Goal: Communication & Community: Answer question/provide support

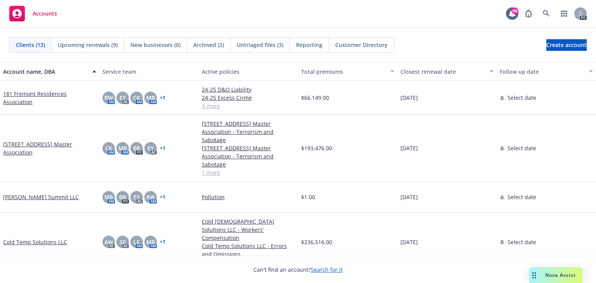
click at [554, 274] on span "Nova Assist" at bounding box center [560, 275] width 31 height 7
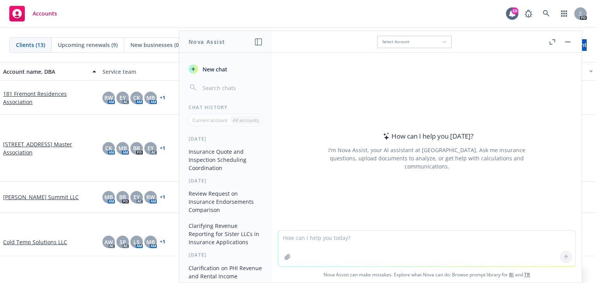
click at [289, 239] on textarea at bounding box center [426, 248] width 297 height 36
paste textarea "Thank you for providing the submission early, it gave us the critical runway to…"
type textarea "Thank you for providing the submission early, it gave us the critical runway to…"
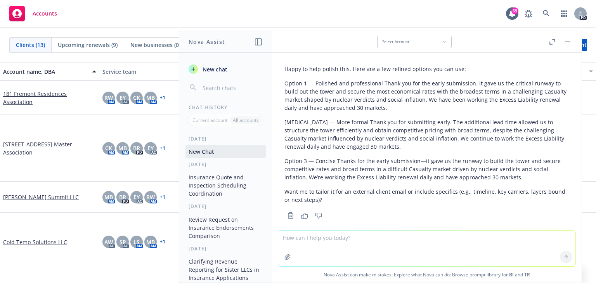
scroll to position [62, 0]
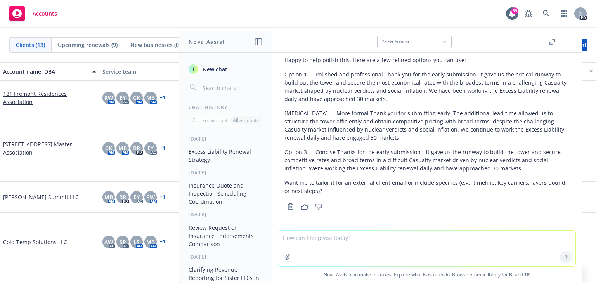
click at [436, 126] on p "[MEDICAL_DATA] — More formal Thank you for submitting early. The additional lea…" at bounding box center [426, 125] width 285 height 33
drag, startPoint x: 428, startPoint y: 111, endPoint x: 438, endPoint y: 115, distance: 11.5
click at [438, 115] on p "[MEDICAL_DATA] — More formal Thank you for submitting early. The additional lea…" at bounding box center [426, 125] width 285 height 33
click at [287, 239] on textarea at bounding box center [426, 248] width 297 height 36
paste textarea "1. Thank you for providing the submission early. The additional lead time allow…"
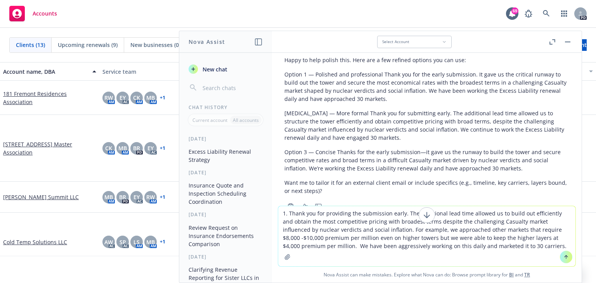
click at [286, 214] on textarea "1. Thank you for providing the submission early. The additional lead time allow…" at bounding box center [426, 236] width 297 height 60
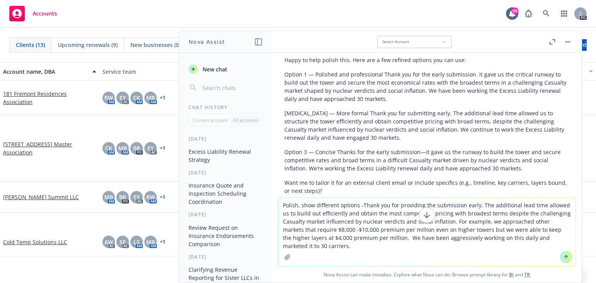
type textarea "Polish, show different options --Thank you for providing the submission early. …"
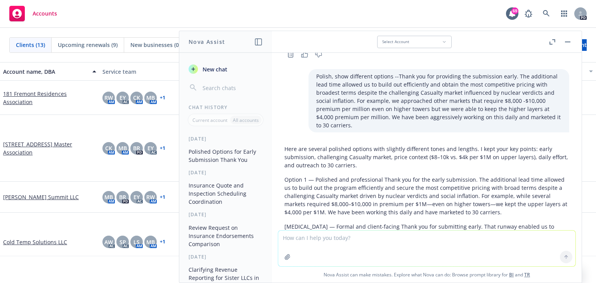
scroll to position [256, 0]
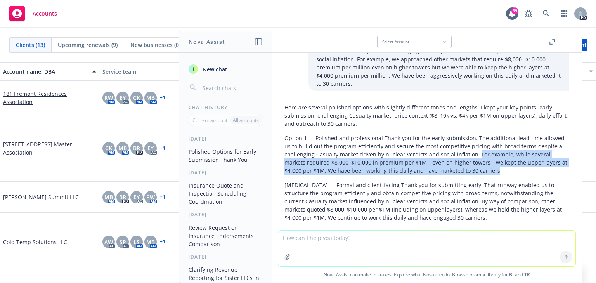
drag, startPoint x: 473, startPoint y: 146, endPoint x: 492, endPoint y: 161, distance: 24.2
click at [492, 161] on p "Option 1 — Polished and professional Thank you for the early submission. The ad…" at bounding box center [426, 154] width 285 height 41
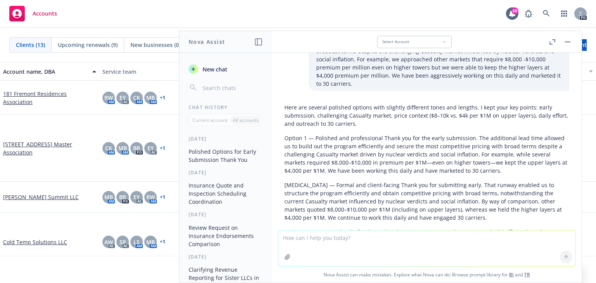
click at [461, 211] on p "[MEDICAL_DATA] — Formal and client-facing Thank you for submitting early. That …" at bounding box center [426, 201] width 285 height 41
click at [449, 204] on p "[MEDICAL_DATA] — Formal and client-facing Thank you for submitting early. That …" at bounding box center [426, 201] width 285 height 41
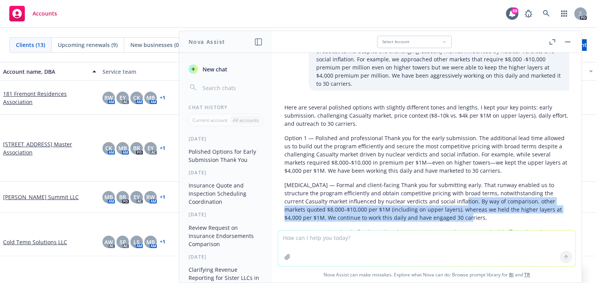
drag, startPoint x: 431, startPoint y: 192, endPoint x: 556, endPoint y: 205, distance: 124.9
click at [556, 205] on p "[MEDICAL_DATA] — Formal and client-facing Thank you for submitting early. That …" at bounding box center [426, 201] width 285 height 41
copy p "By way of comparison, other markets quoted $8,000–$10,000 per $1M (including on…"
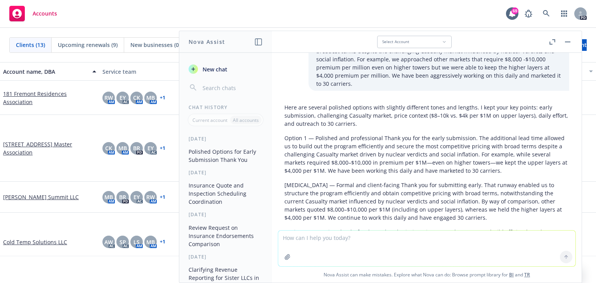
click at [293, 247] on textarea at bounding box center [426, 248] width 297 height 36
type textarea "plaintiff lawyer on condominium trends"
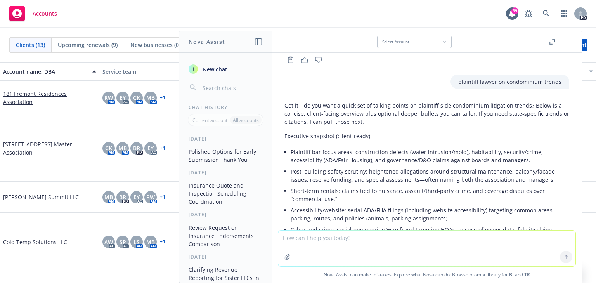
scroll to position [574, 0]
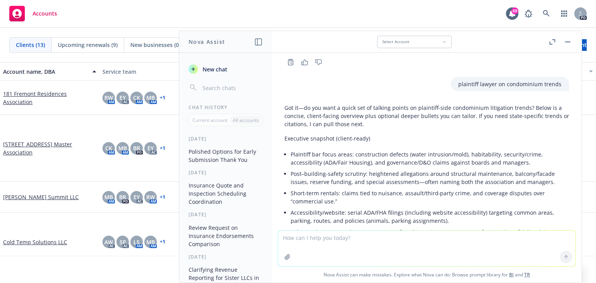
click at [305, 241] on textarea at bounding box center [426, 248] width 297 height 36
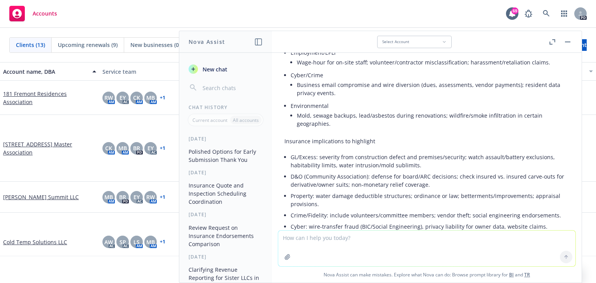
scroll to position [988, 0]
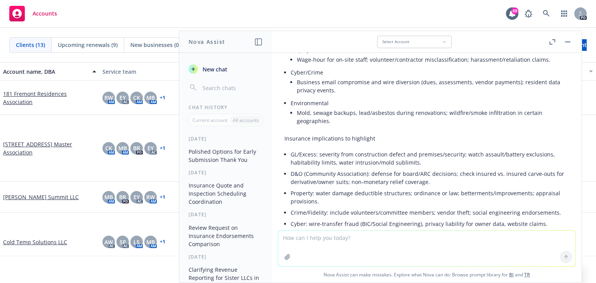
click at [286, 241] on textarea at bounding box center [426, 248] width 297 height 36
paste textarea "2. Habitational and Construction Exclusions: We have historically been able to …"
type textarea "re-state and add arguments: 2. Habitational and Construction Exclusions: We hav…"
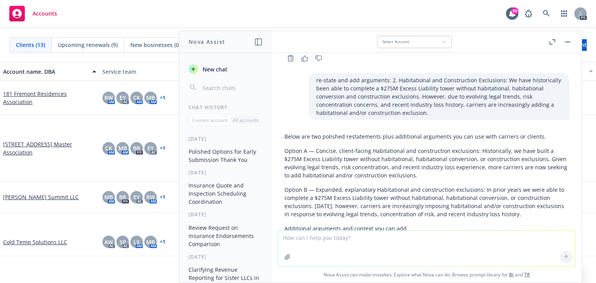
scroll to position [1600, 0]
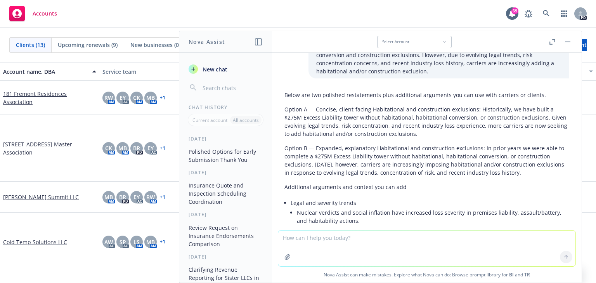
click at [376, 166] on p "Option B — Expanded, explanatory Habitational and construction exclusions: In p…" at bounding box center [426, 160] width 285 height 33
click at [391, 163] on p "Option B — Expanded, explanatory Habitational and construction exclusions: In p…" at bounding box center [426, 160] width 285 height 33
click at [373, 157] on p "Option B — Expanded, explanatory Habitational and construction exclusions: In p…" at bounding box center [426, 160] width 285 height 33
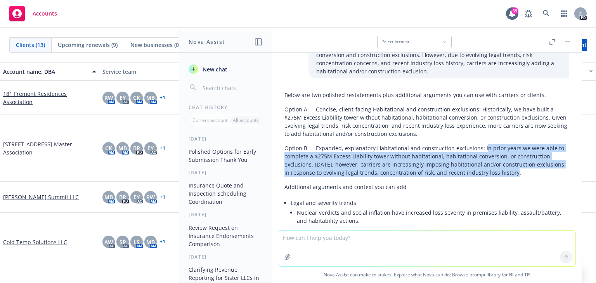
drag, startPoint x: 482, startPoint y: 139, endPoint x: 519, endPoint y: 163, distance: 44.0
click at [519, 163] on p "Option B — Expanded, explanatory Habitational and construction exclusions: In p…" at bounding box center [426, 160] width 285 height 33
copy p "n prior years we were able to complete a $275M Excess Liability tower without h…"
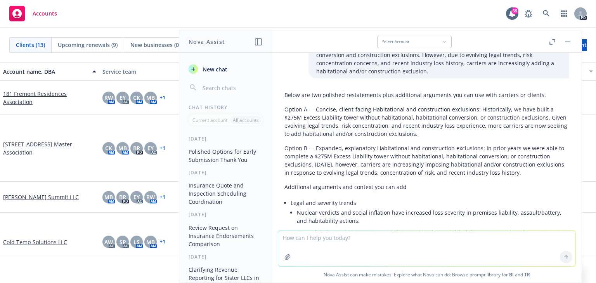
click at [479, 183] on p "Additional arguments and context you can add" at bounding box center [426, 187] width 285 height 8
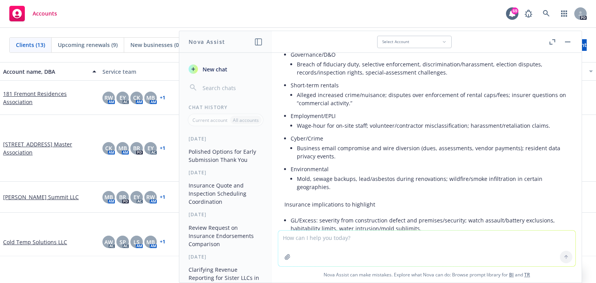
scroll to position [896, 0]
